Goal: Task Accomplishment & Management: Use online tool/utility

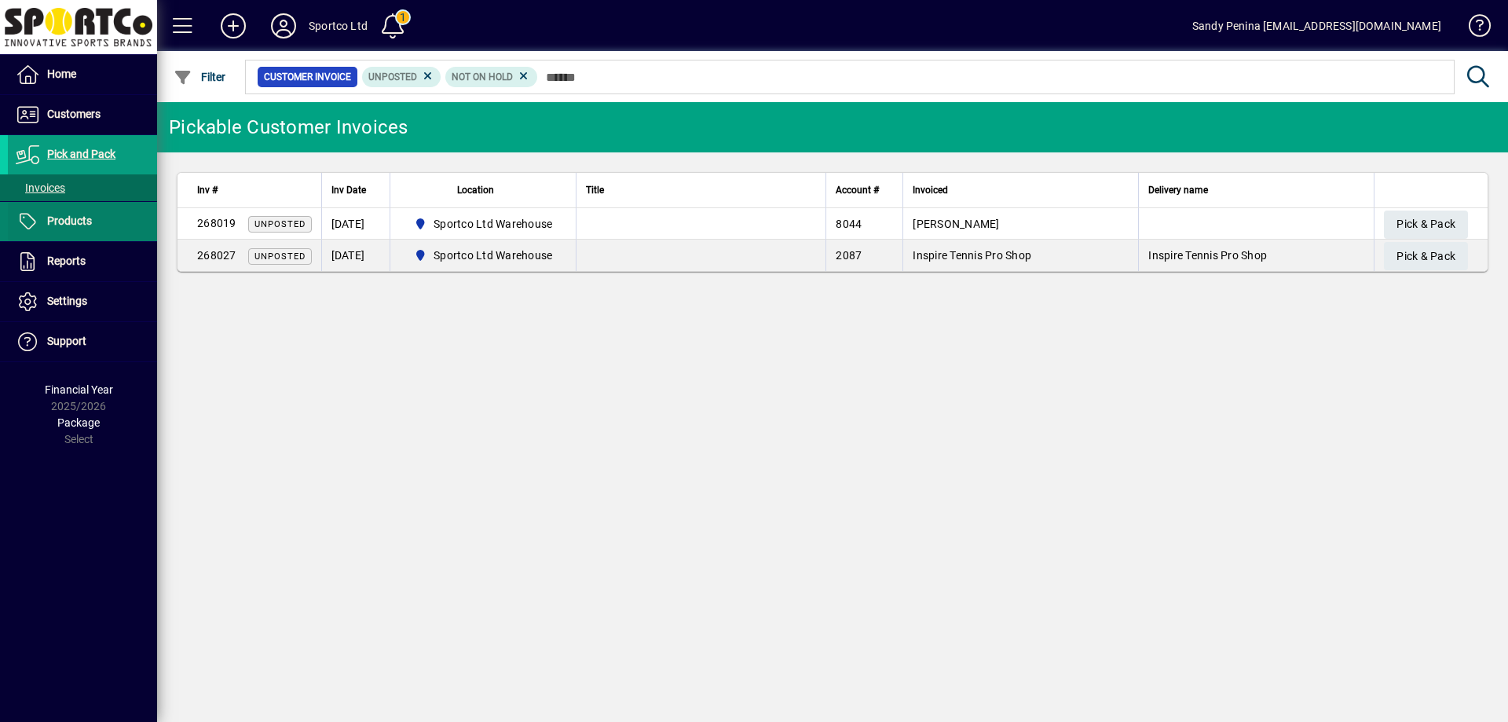
click at [109, 216] on span at bounding box center [82, 222] width 149 height 38
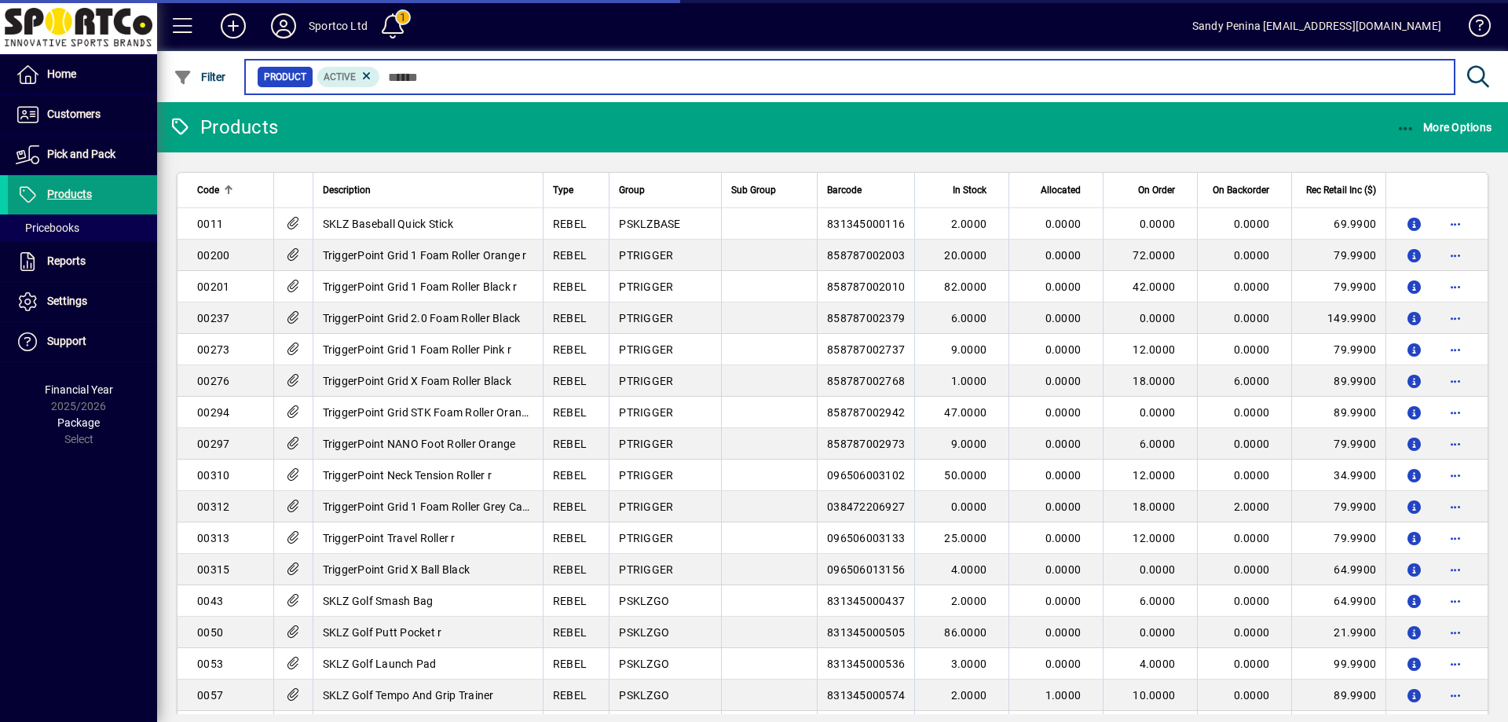
click at [584, 80] on input "text" at bounding box center [911, 77] width 1062 height 22
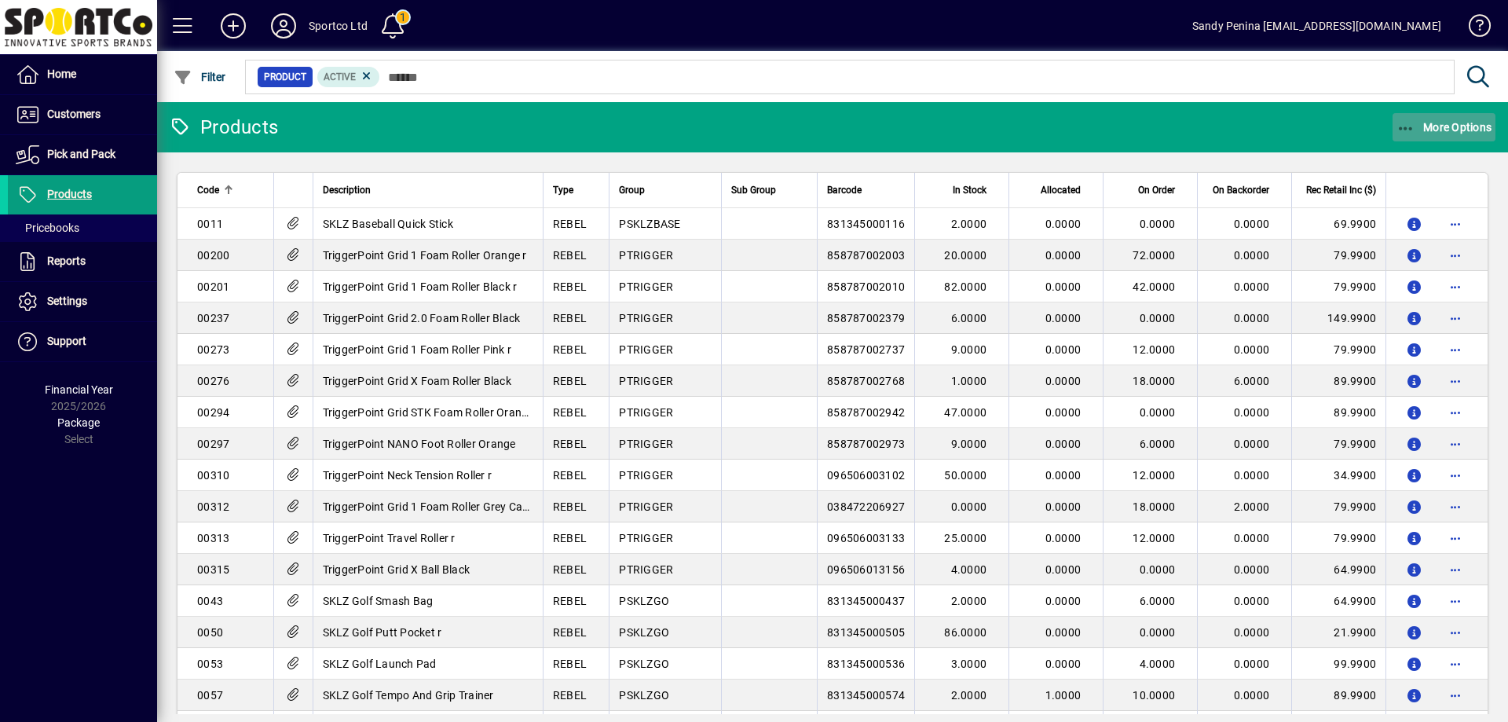
click at [1463, 126] on span "More Options" at bounding box center [1445, 127] width 96 height 13
click at [1390, 160] on span "Product Status" at bounding box center [1420, 161] width 113 height 15
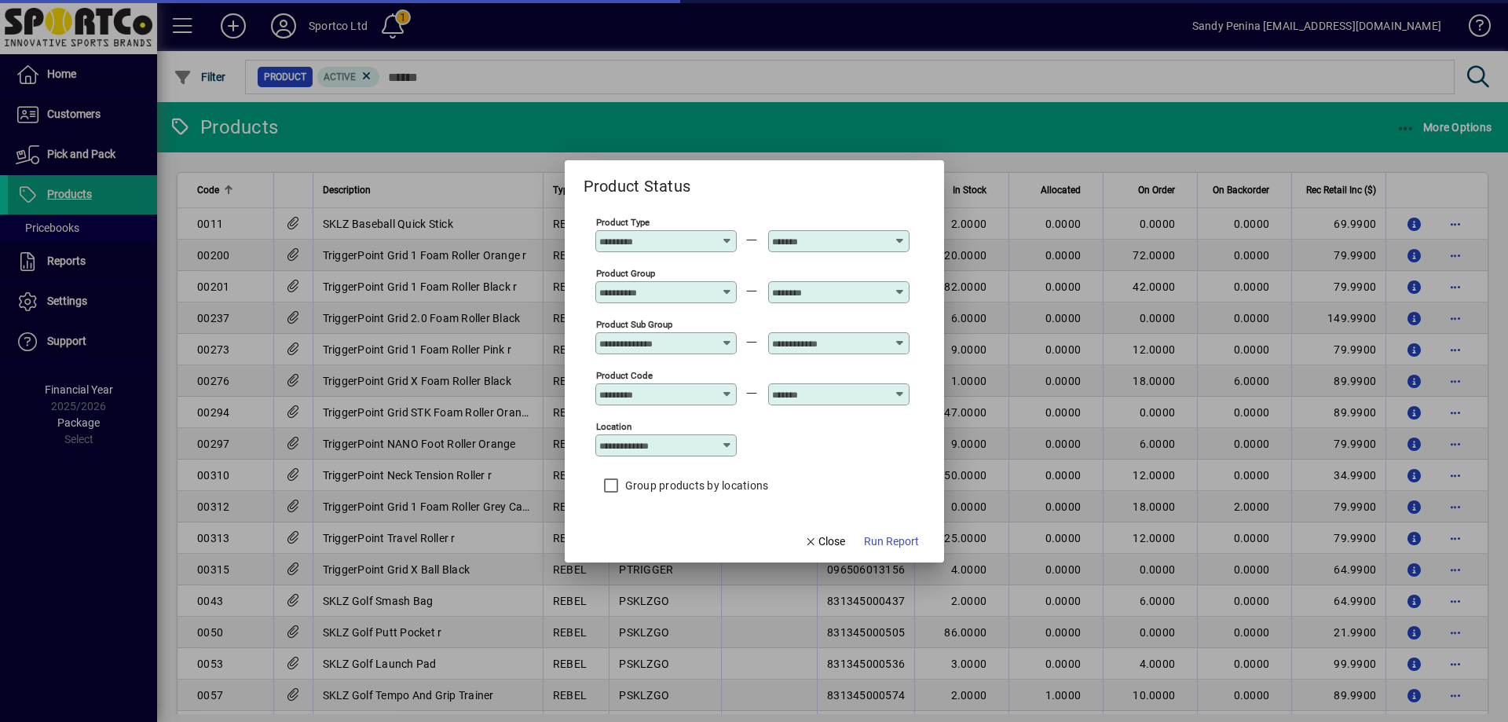
click at [668, 295] on input "Product Group" at bounding box center [656, 292] width 115 height 13
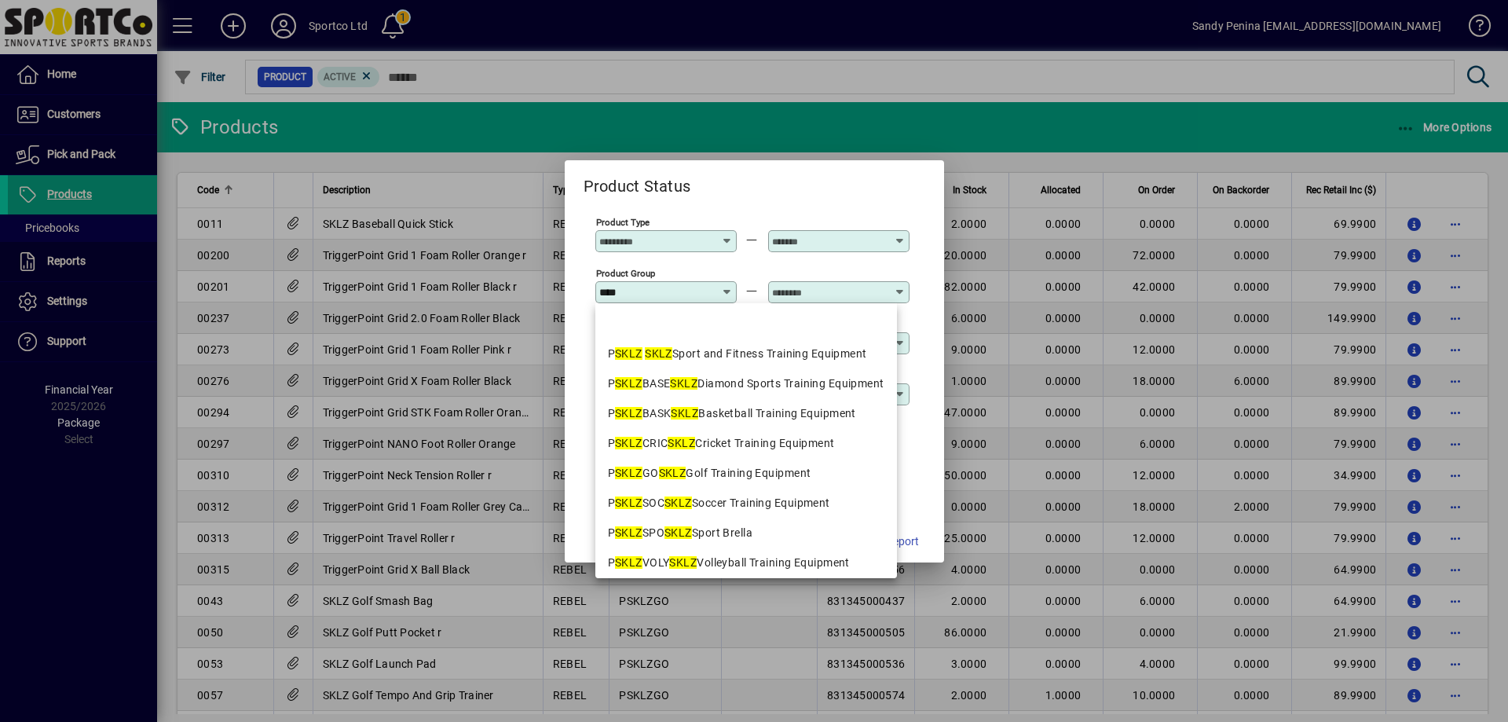
click at [709, 362] on mat-option "P SKLZ SKLZ Sport and Fitness Training Equipment" at bounding box center [746, 354] width 302 height 30
type input "**********"
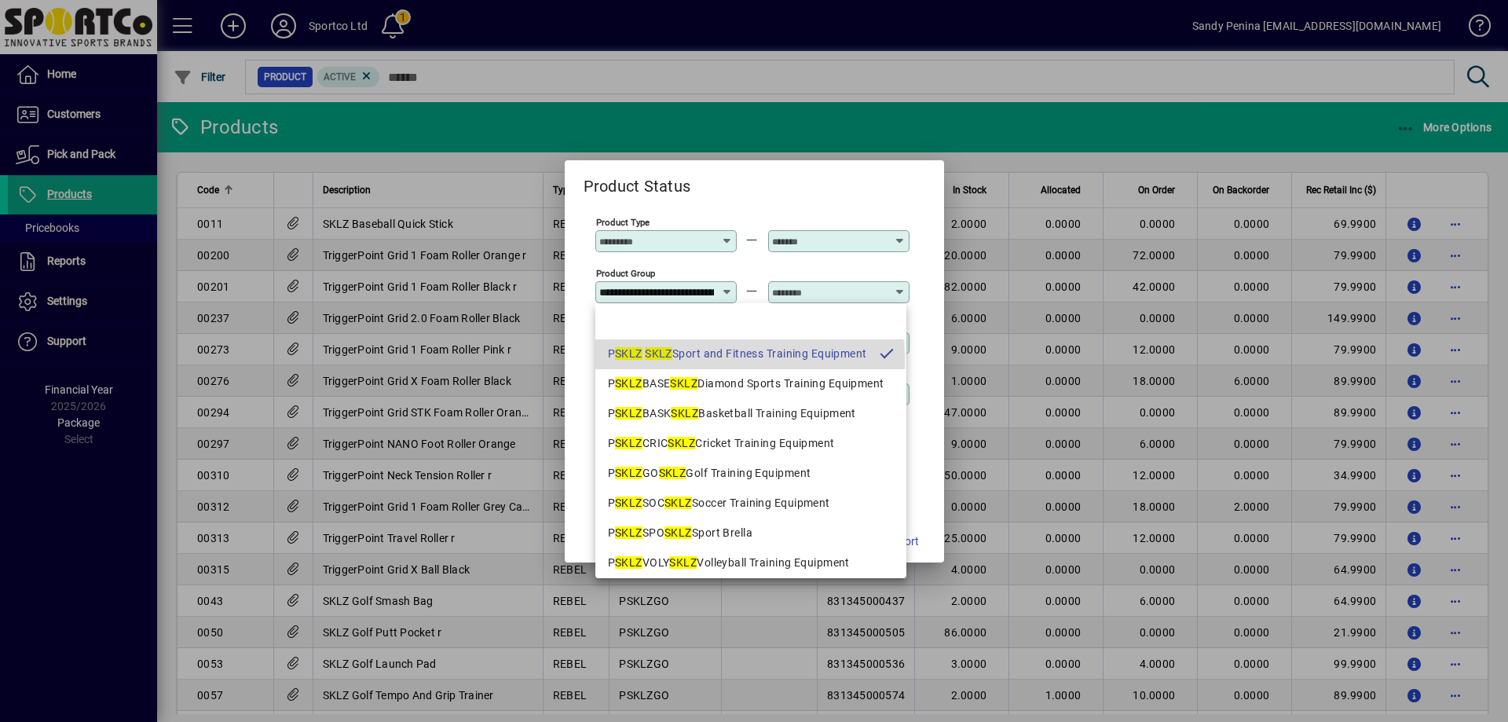
scroll to position [0, 144]
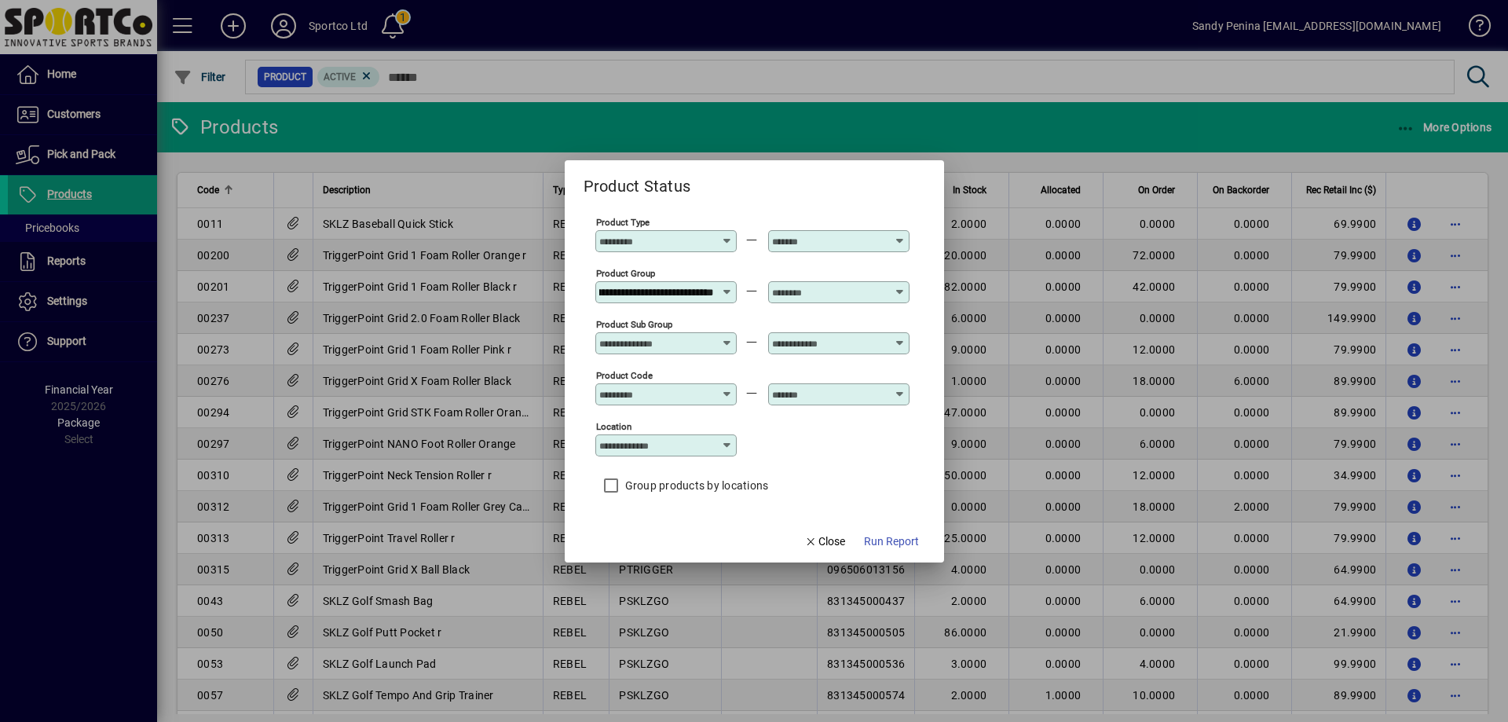
click at [821, 301] on div at bounding box center [838, 292] width 141 height 22
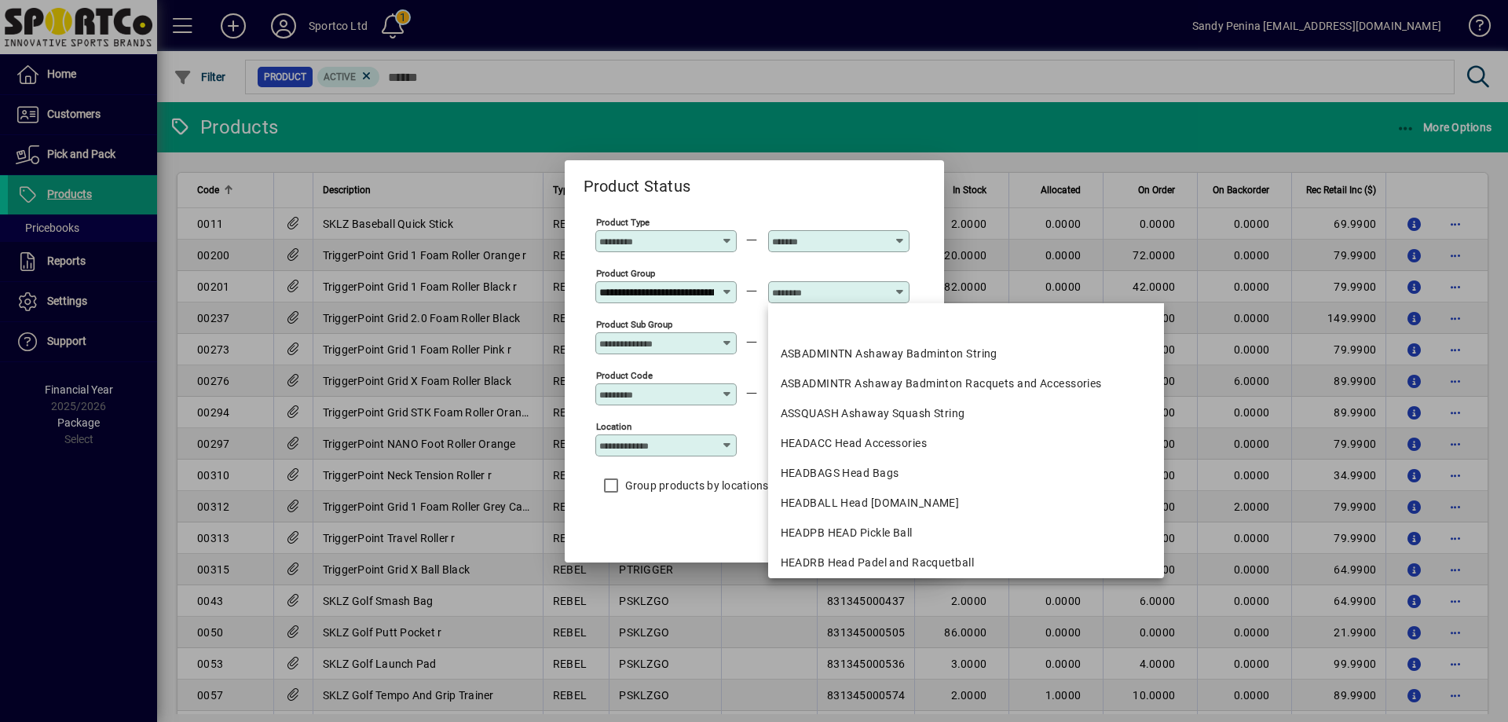
click at [815, 291] on input "text" at bounding box center [829, 292] width 115 height 13
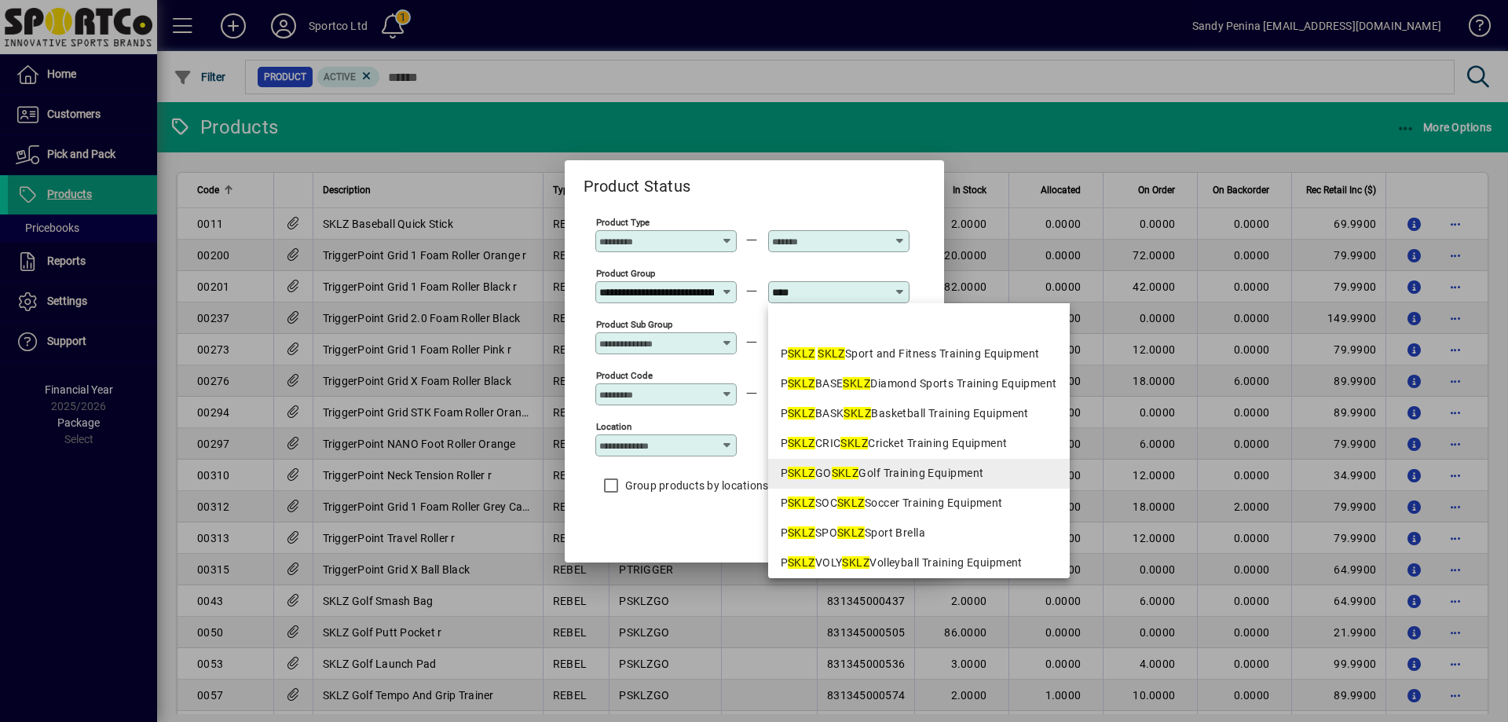
scroll to position [6, 0]
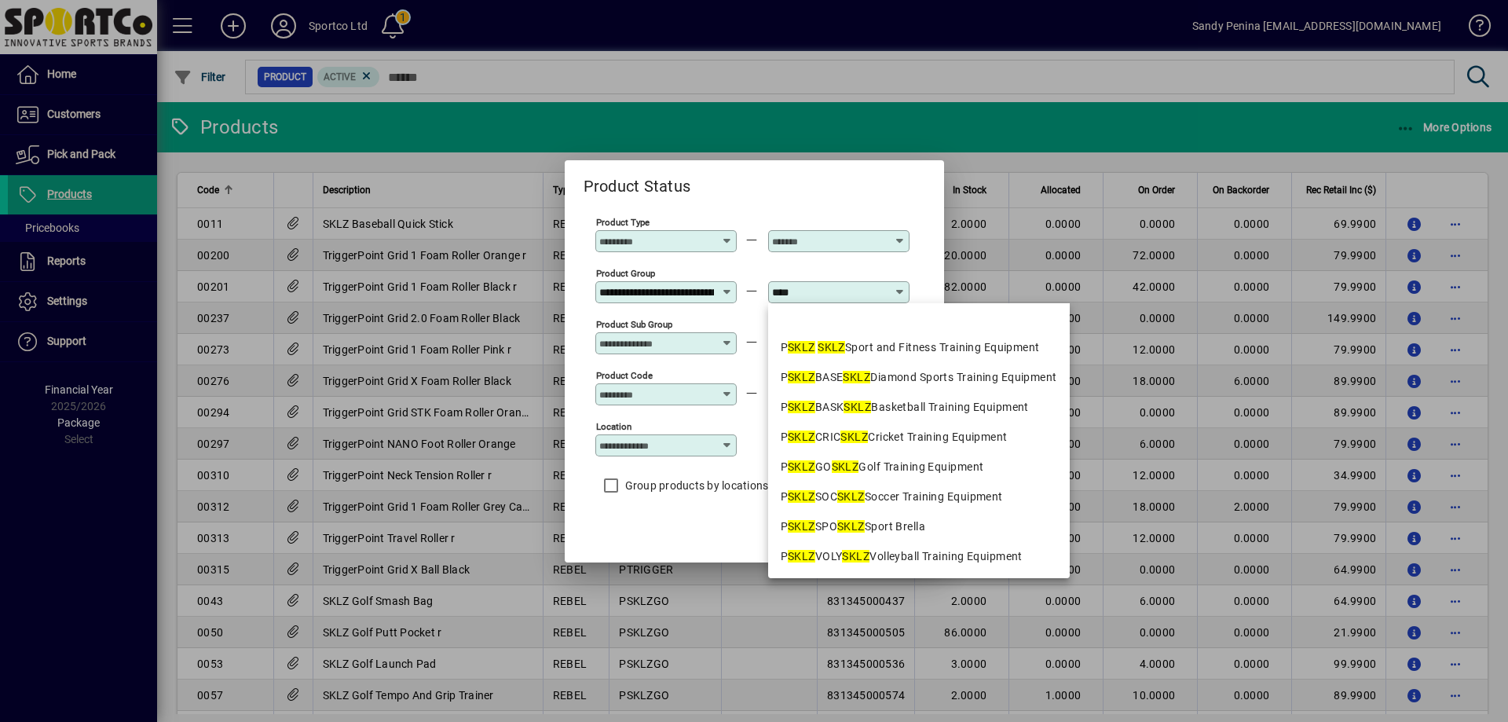
click at [1001, 551] on div "P SKLZ VOLY SKLZ Volleyball Training Equipment" at bounding box center [919, 556] width 276 height 16
type input "**********"
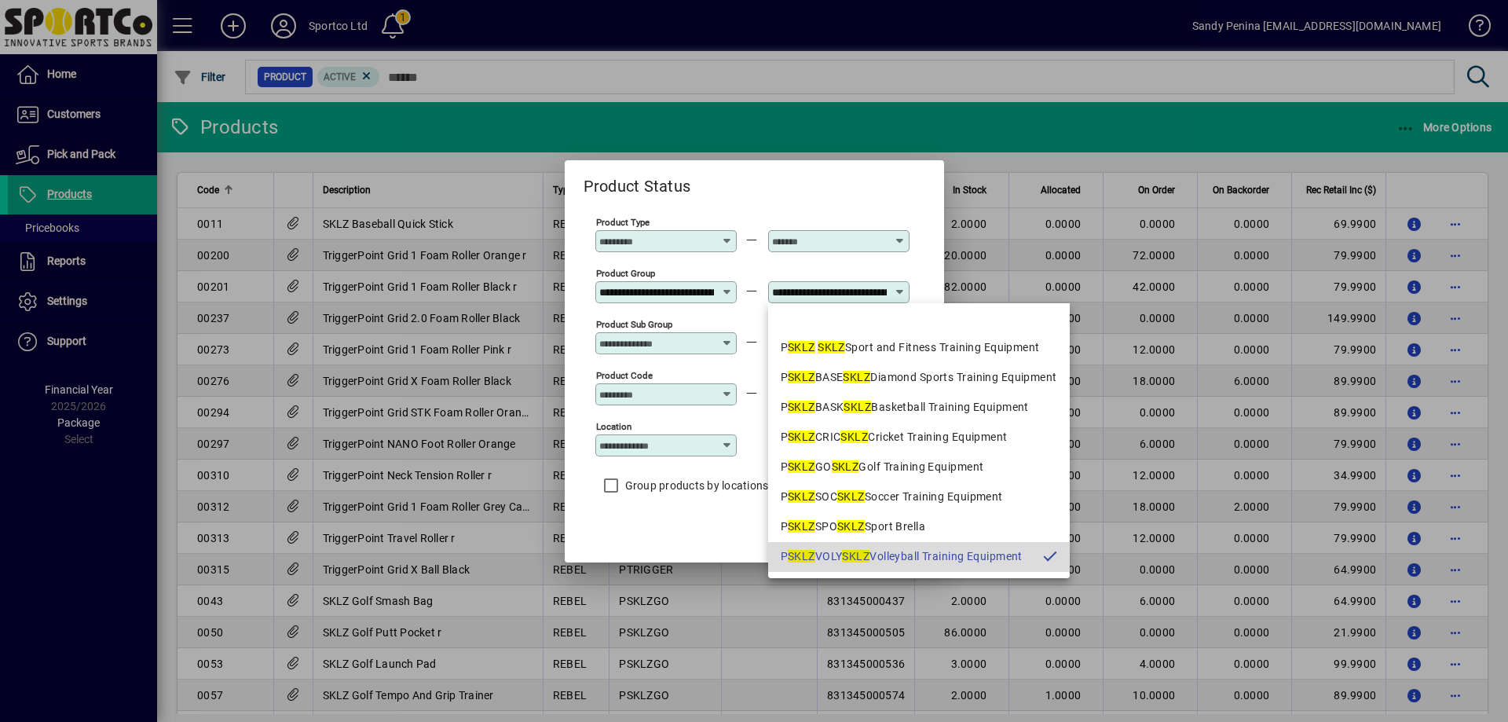
scroll to position [0, 130]
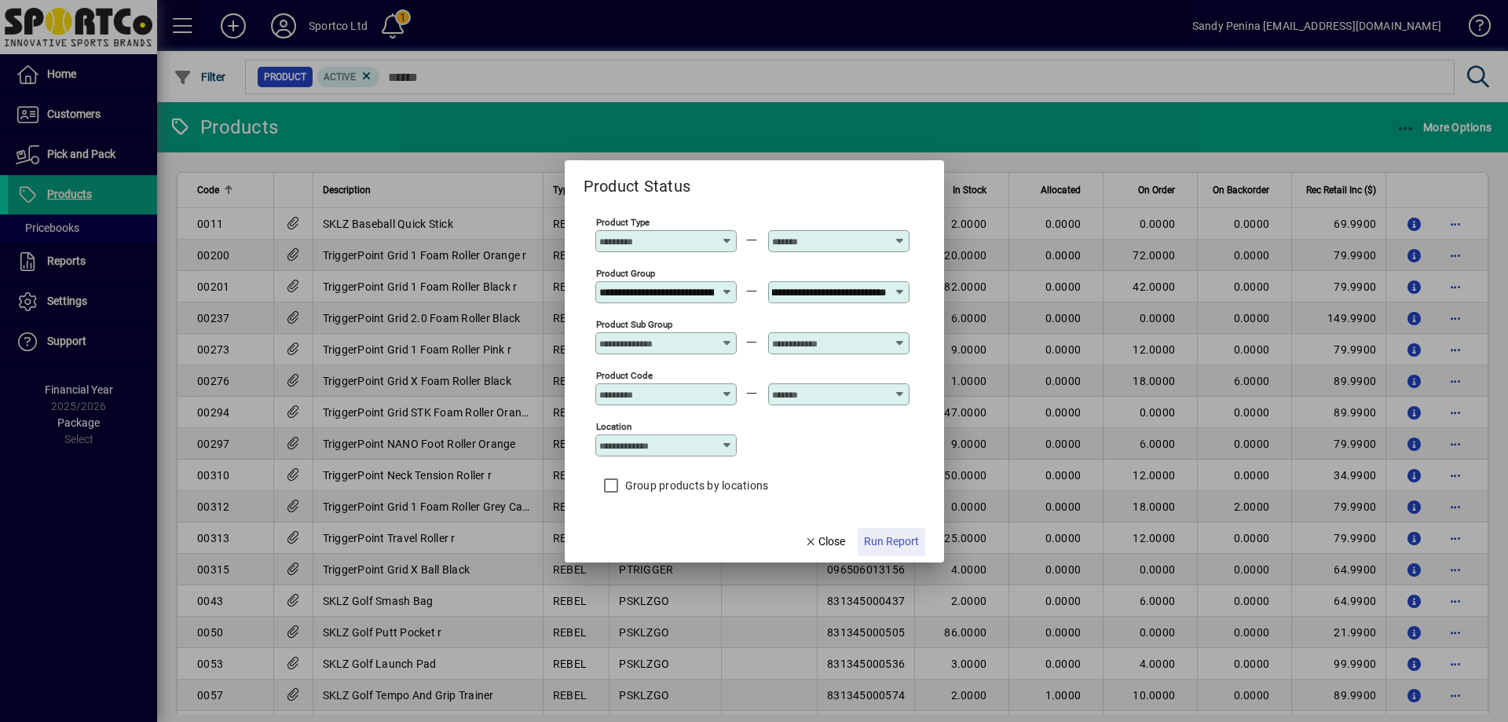
drag, startPoint x: 884, startPoint y: 529, endPoint x: 1100, endPoint y: 451, distance: 230.6
click at [884, 529] on span "button" at bounding box center [892, 542] width 68 height 38
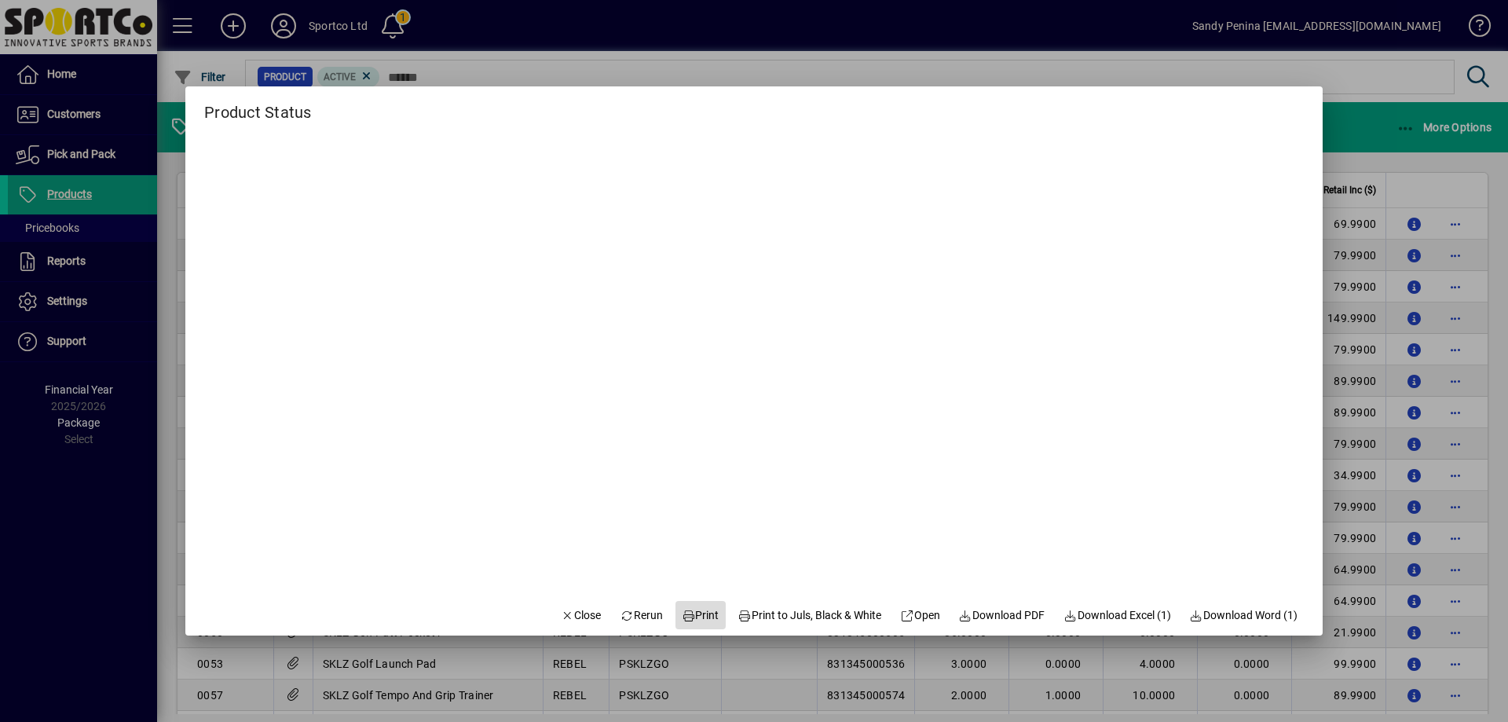
click at [691, 622] on span "Print" at bounding box center [701, 615] width 38 height 16
